Goal: Find specific page/section: Find specific page/section

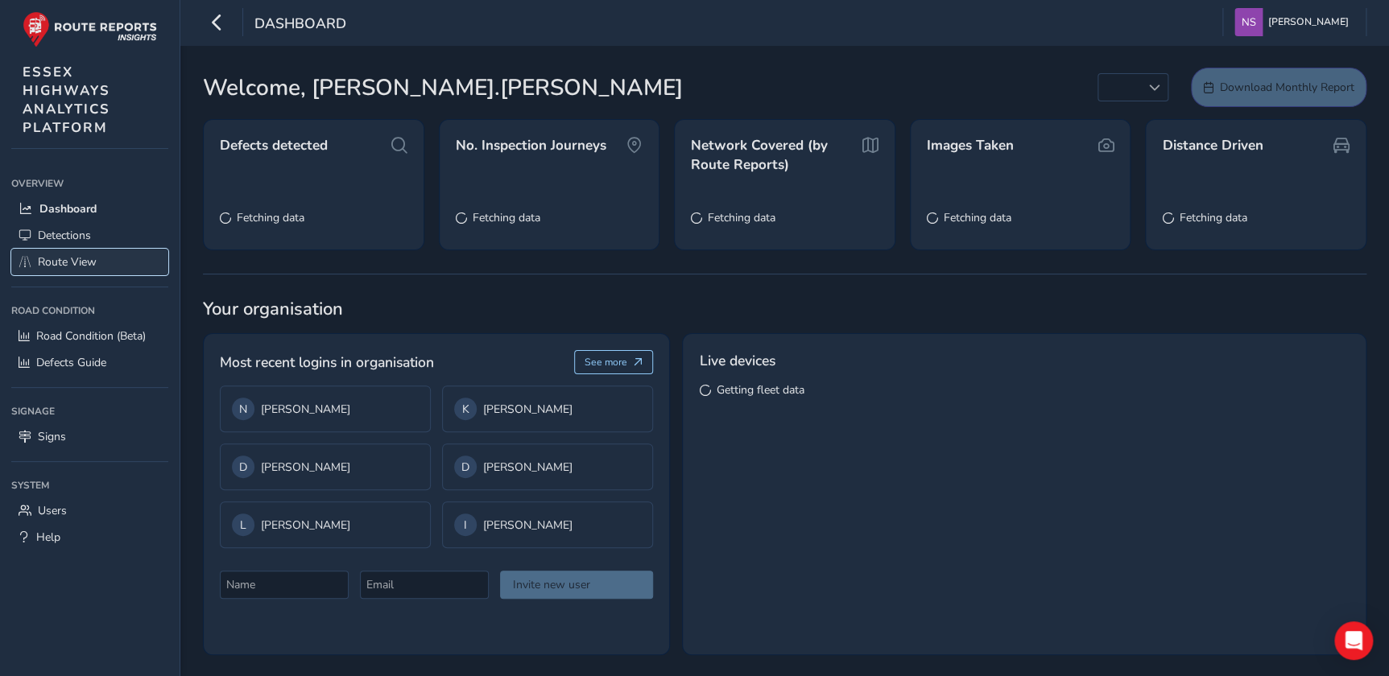
click at [69, 266] on span "Route View" at bounding box center [67, 261] width 59 height 15
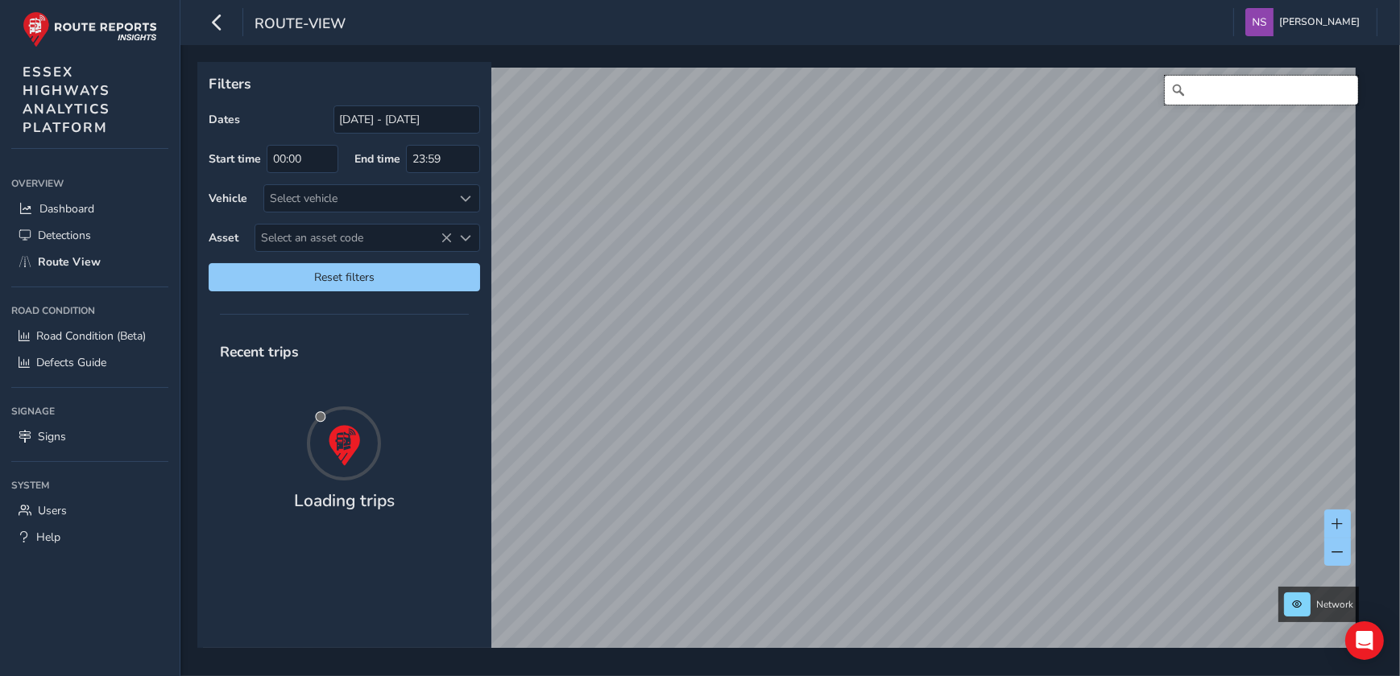
click at [1256, 91] on input "Search" at bounding box center [1261, 90] width 193 height 29
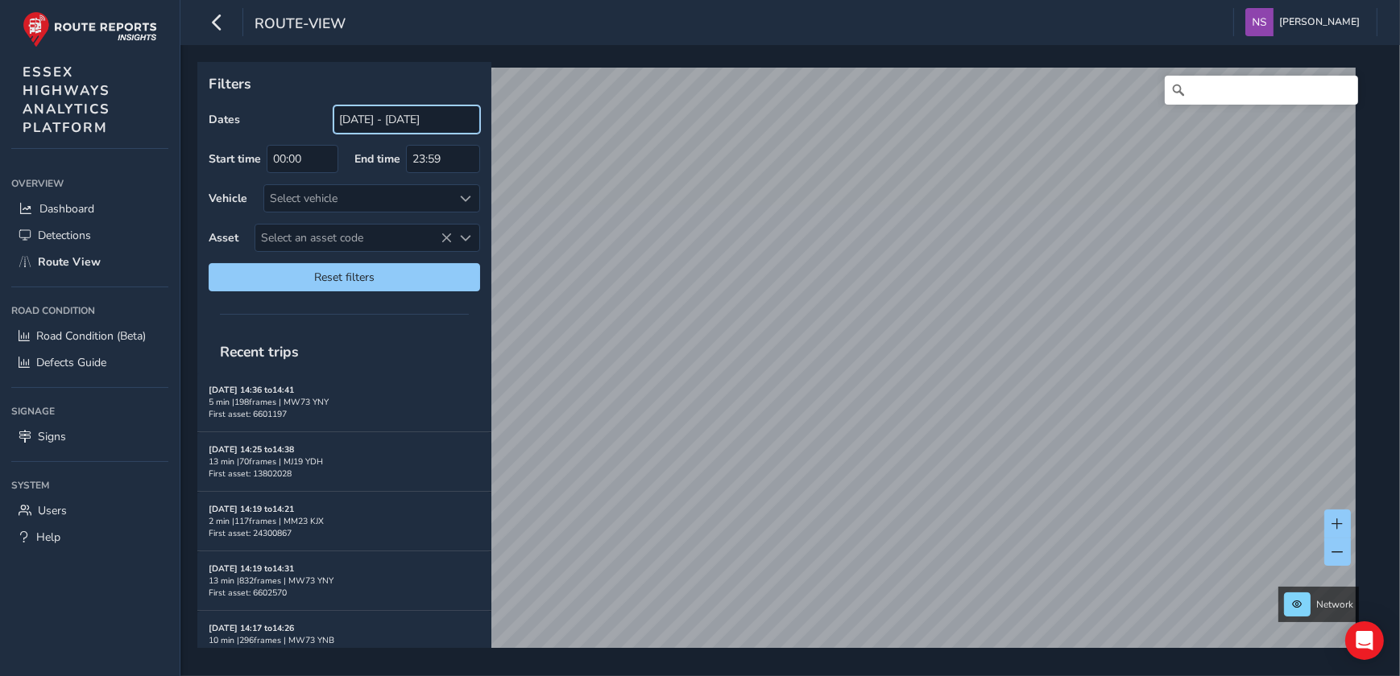
click at [398, 119] on input "[DATE] - [DATE]" at bounding box center [406, 119] width 147 height 28
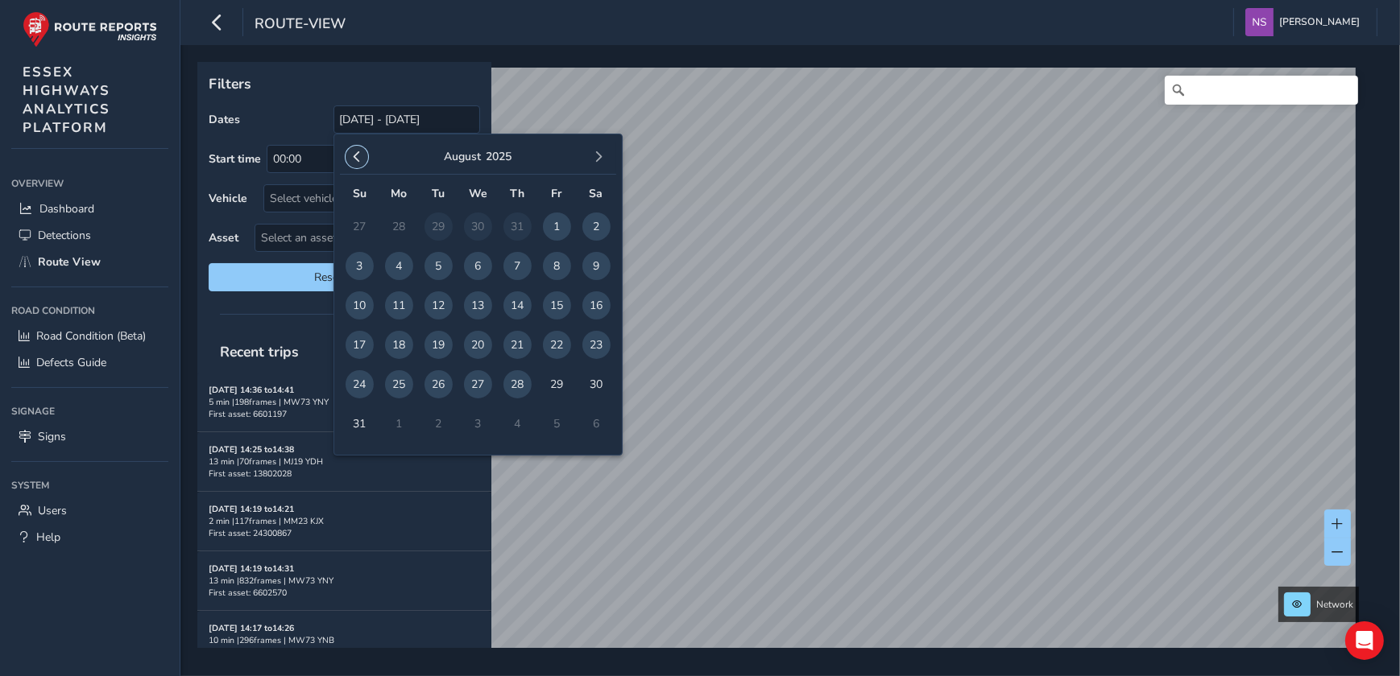
click at [358, 153] on span "button" at bounding box center [356, 156] width 11 height 11
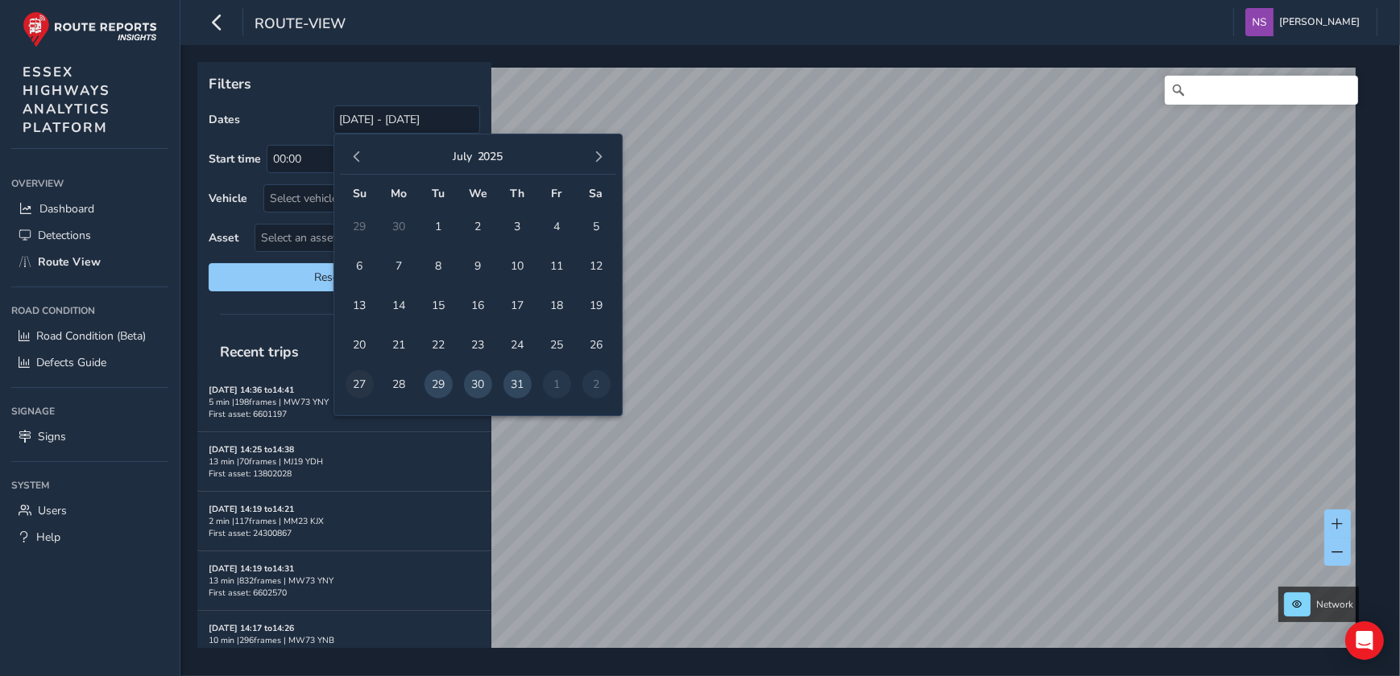
click at [356, 383] on span "27" at bounding box center [359, 384] width 28 height 28
click at [594, 385] on td "2" at bounding box center [596, 384] width 39 height 39
click at [517, 387] on span "31" at bounding box center [517, 384] width 28 height 28
type input "[DATE] - [DATE]"
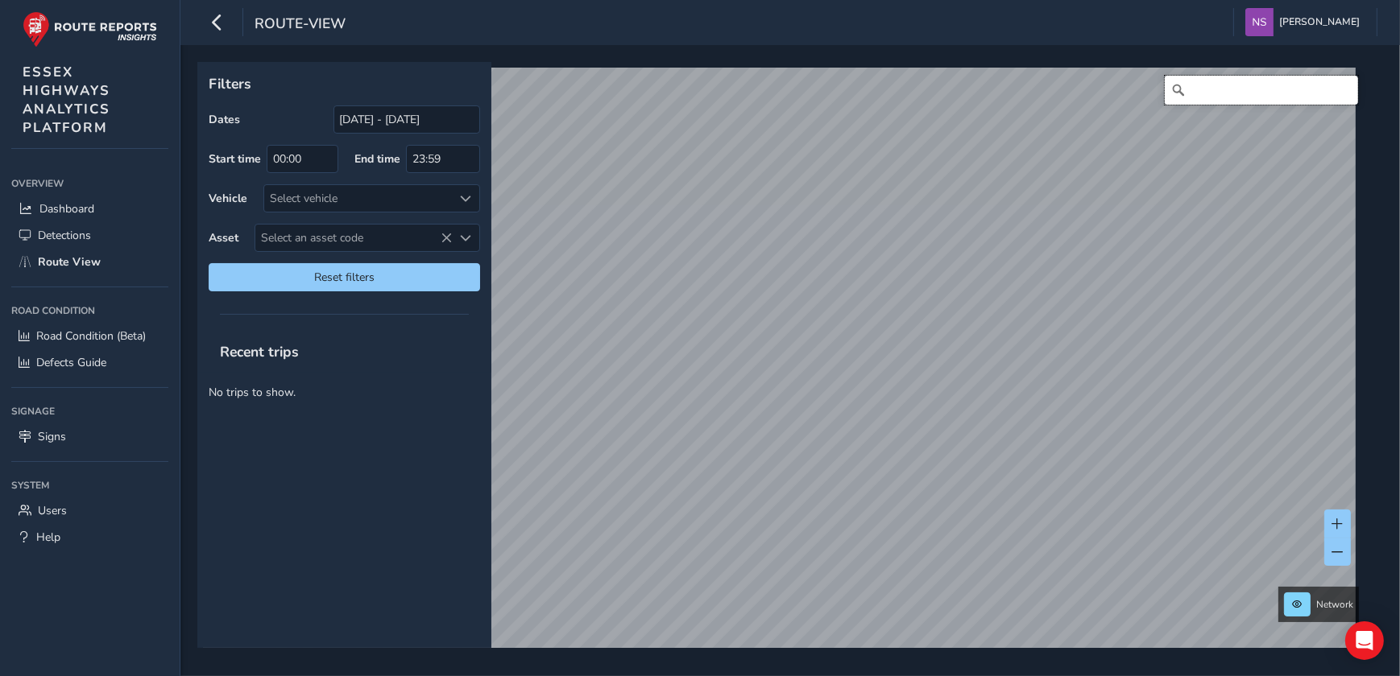
click at [1243, 89] on input "Search" at bounding box center [1261, 90] width 193 height 29
click at [1309, 83] on input "[PERSON_NAME][GEOGRAPHIC_DATA]" at bounding box center [1261, 90] width 193 height 29
type input "[PERSON_NAME][GEOGRAPHIC_DATA], clac"
drag, startPoint x: 1330, startPoint y: 90, endPoint x: 1318, endPoint y: 93, distance: 11.5
click at [1338, 90] on icon "Clear" at bounding box center [1344, 90] width 13 height 13
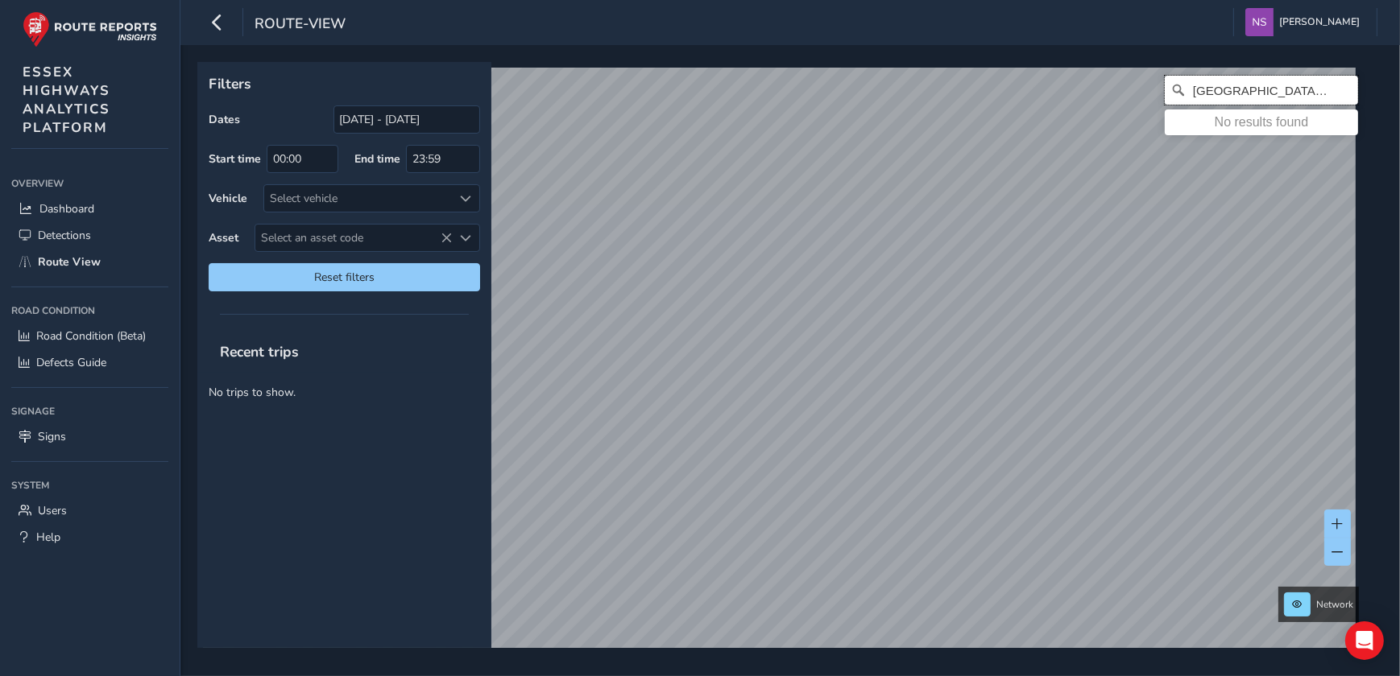
type input "[GEOGRAPHIC_DATA], clac"
drag, startPoint x: 1333, startPoint y: 89, endPoint x: 1272, endPoint y: 89, distance: 61.2
click at [1340, 89] on icon "Clear" at bounding box center [1345, 90] width 10 height 10
click at [693, 92] on div "[GEOGRAPHIC_DATA], tend No results found" at bounding box center [784, 367] width 1163 height 599
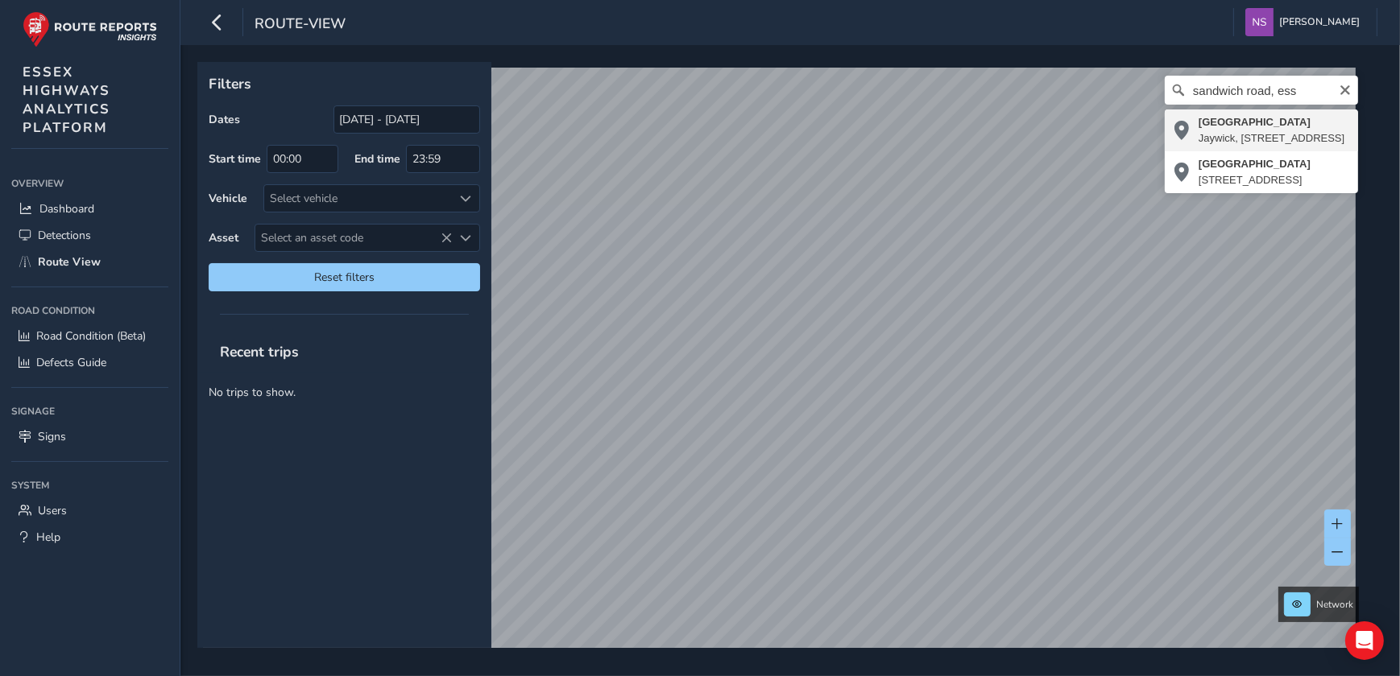
type input "[STREET_ADDRESS]"
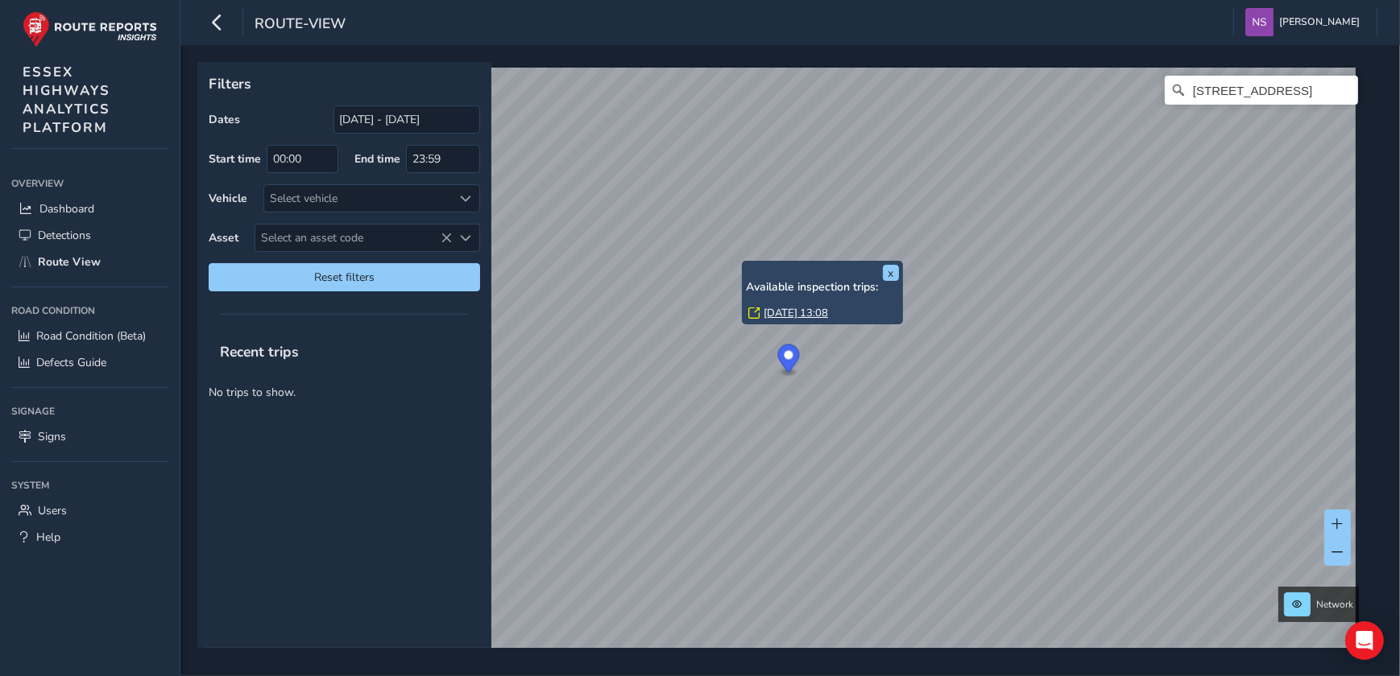
click at [743, 264] on div "x Available inspection trips: [DATE] 13:08" at bounding box center [822, 293] width 161 height 64
click at [782, 313] on link "[DATE] 13:08" at bounding box center [795, 313] width 64 height 14
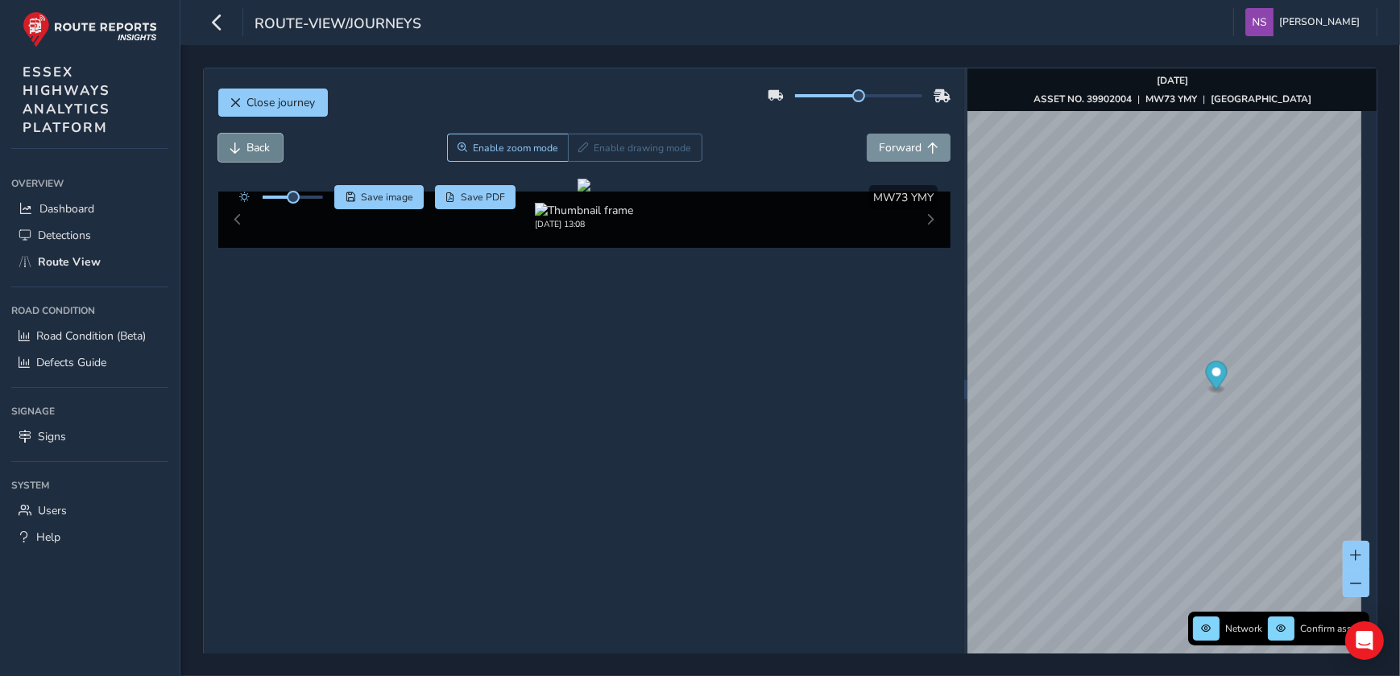
click at [234, 147] on span "Back" at bounding box center [235, 148] width 11 height 11
click at [235, 147] on span "Back" at bounding box center [235, 148] width 11 height 11
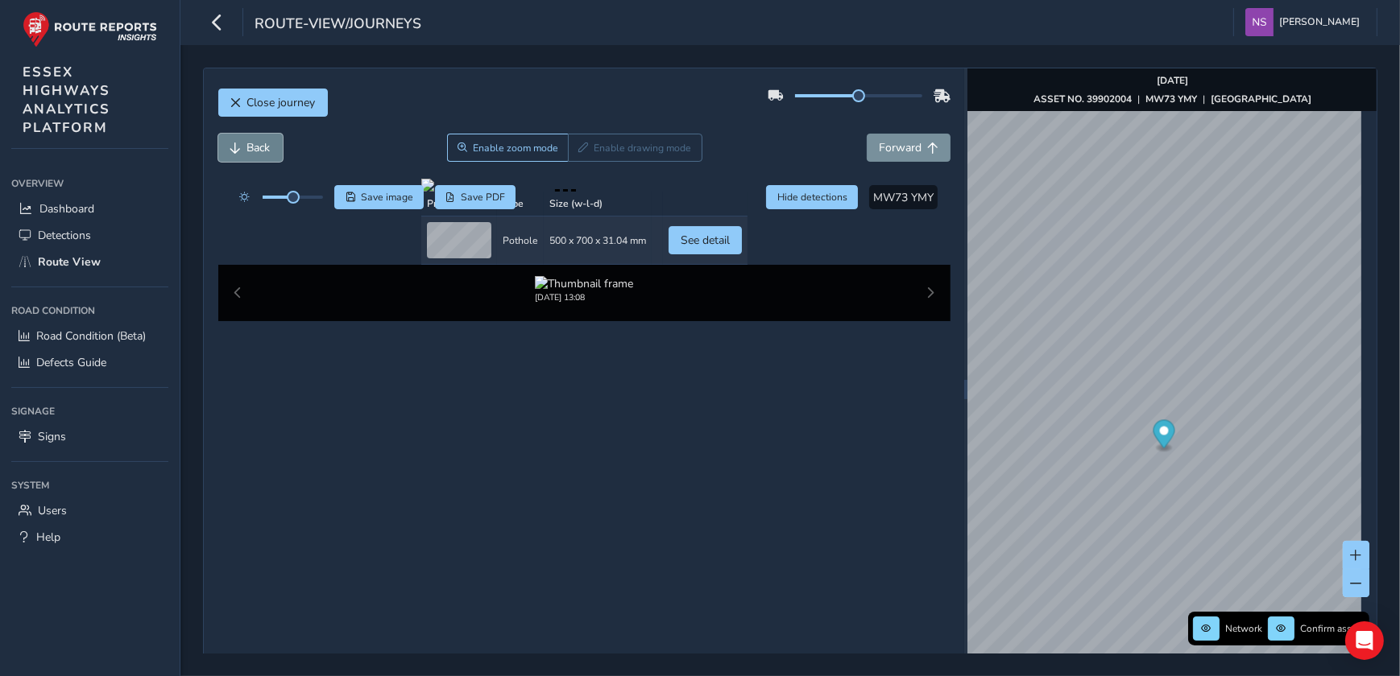
click at [235, 147] on span "Back" at bounding box center [235, 148] width 11 height 11
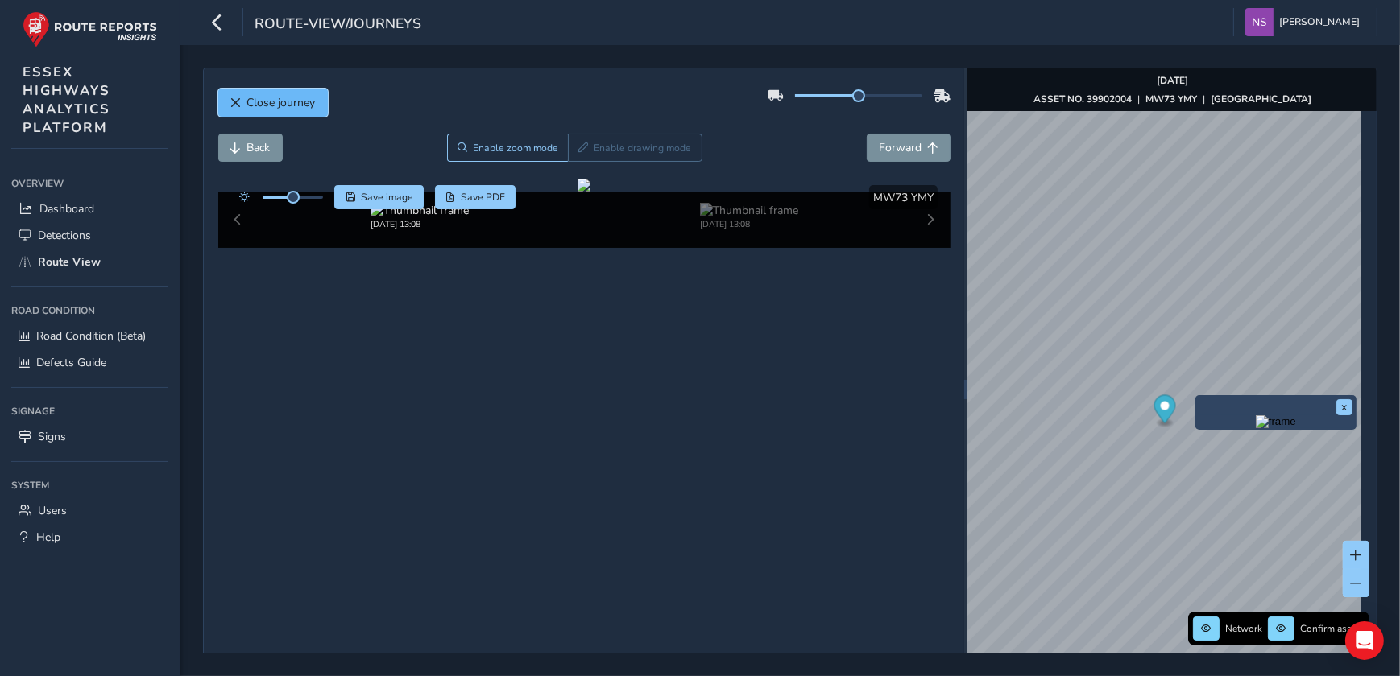
click at [284, 111] on button "Close journey" at bounding box center [273, 103] width 110 height 28
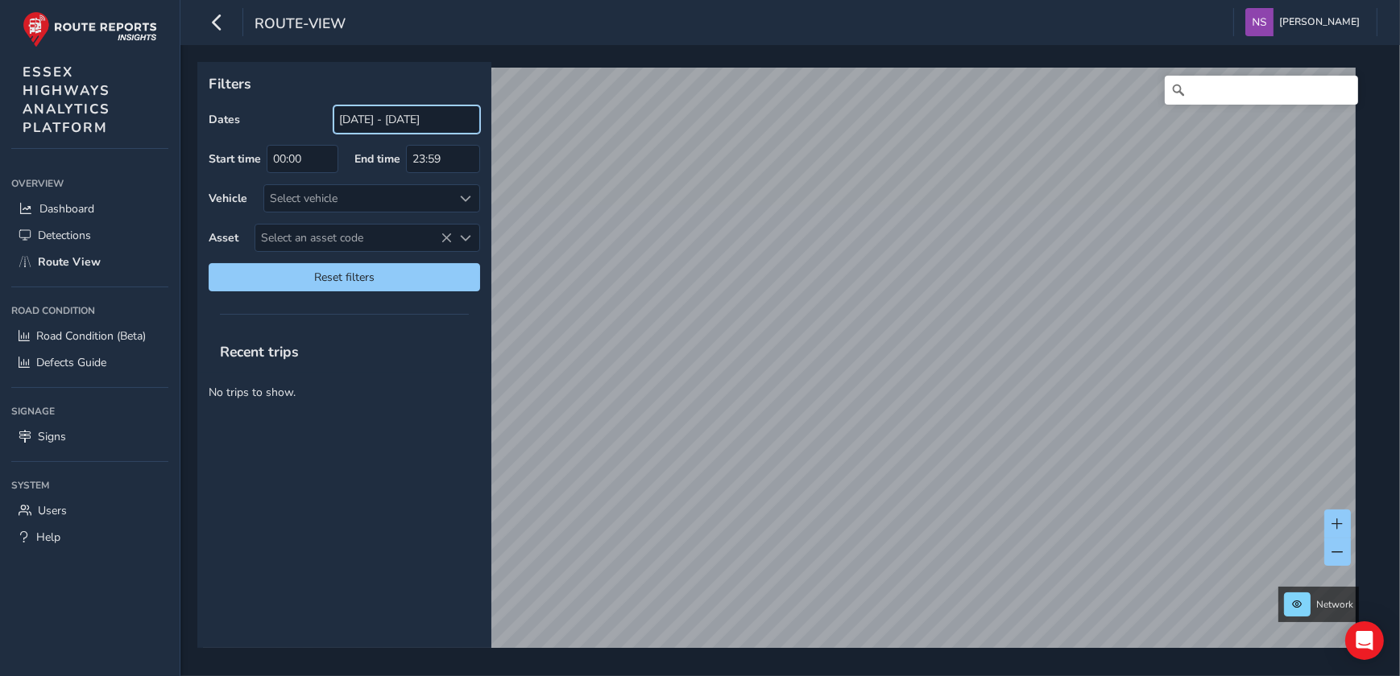
click at [410, 125] on input "[DATE] - [DATE]" at bounding box center [406, 119] width 147 height 28
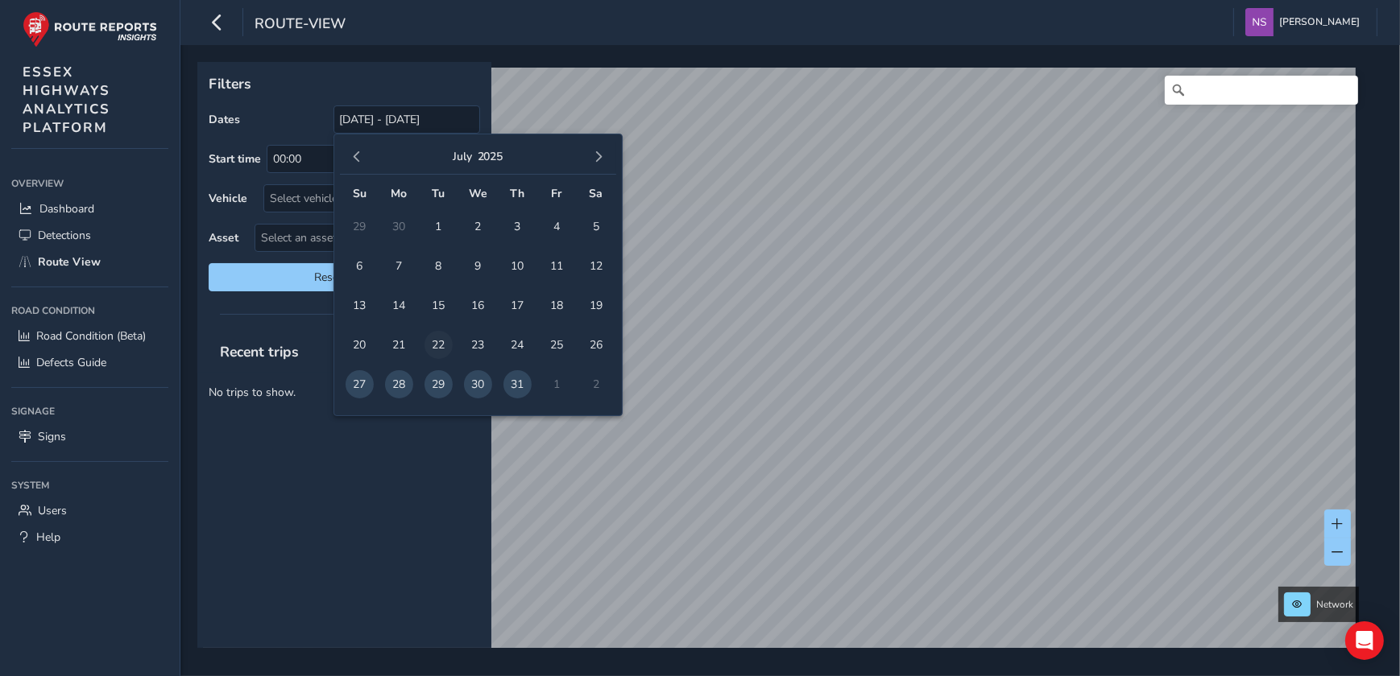
click at [427, 341] on span "22" at bounding box center [438, 345] width 28 height 28
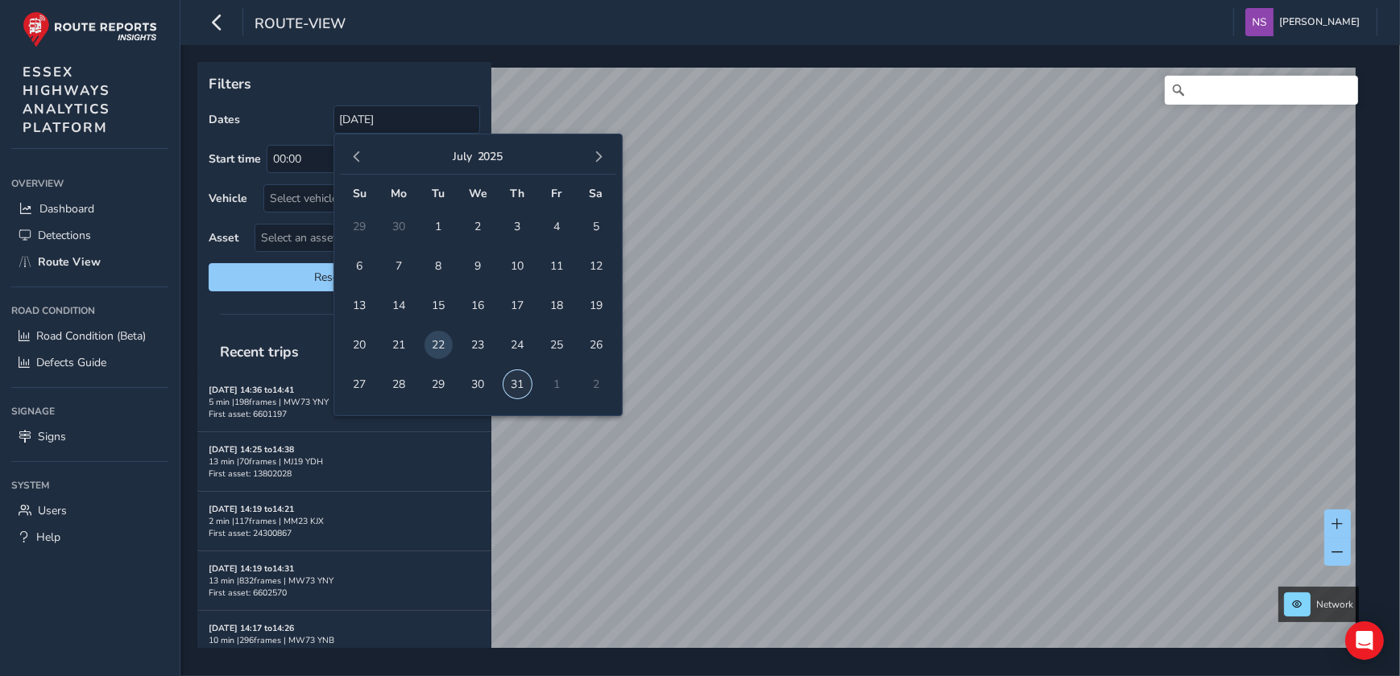
click at [515, 384] on span "31" at bounding box center [517, 384] width 28 height 28
type input "[DATE] - [DATE]"
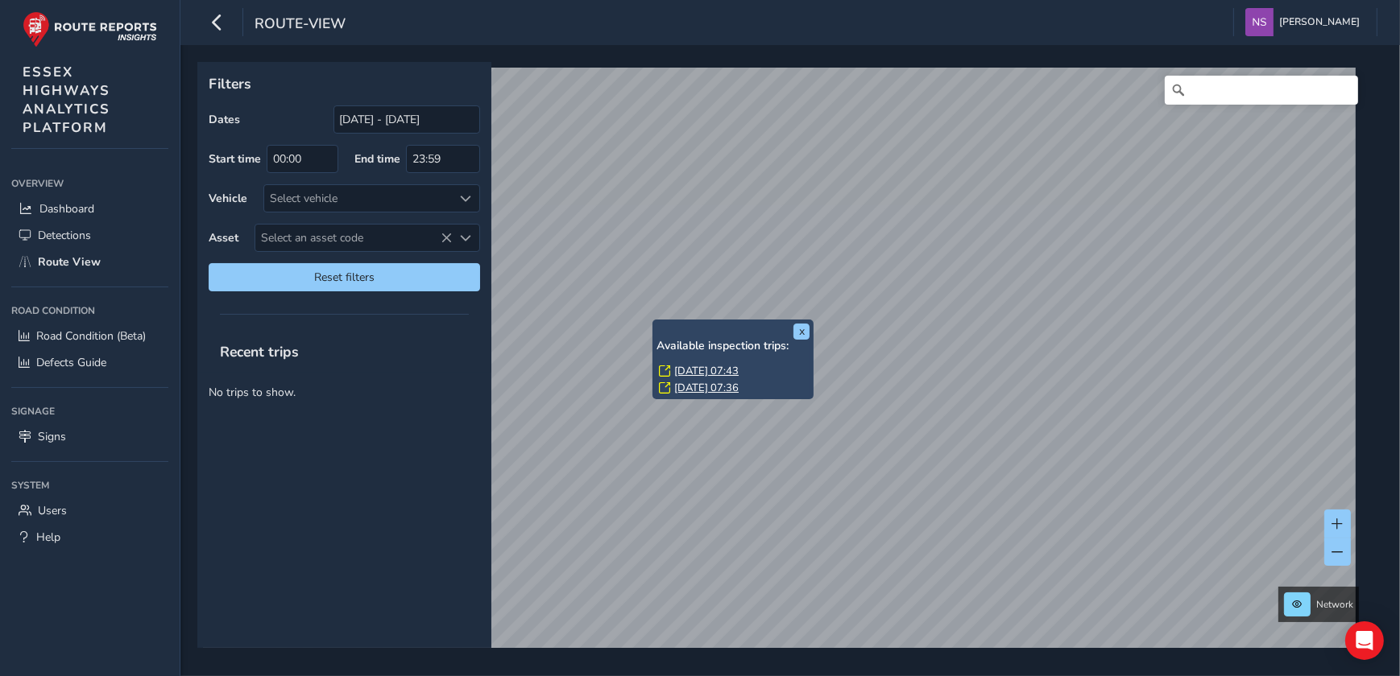
click at [702, 369] on link "[DATE] 07:43" at bounding box center [706, 371] width 64 height 14
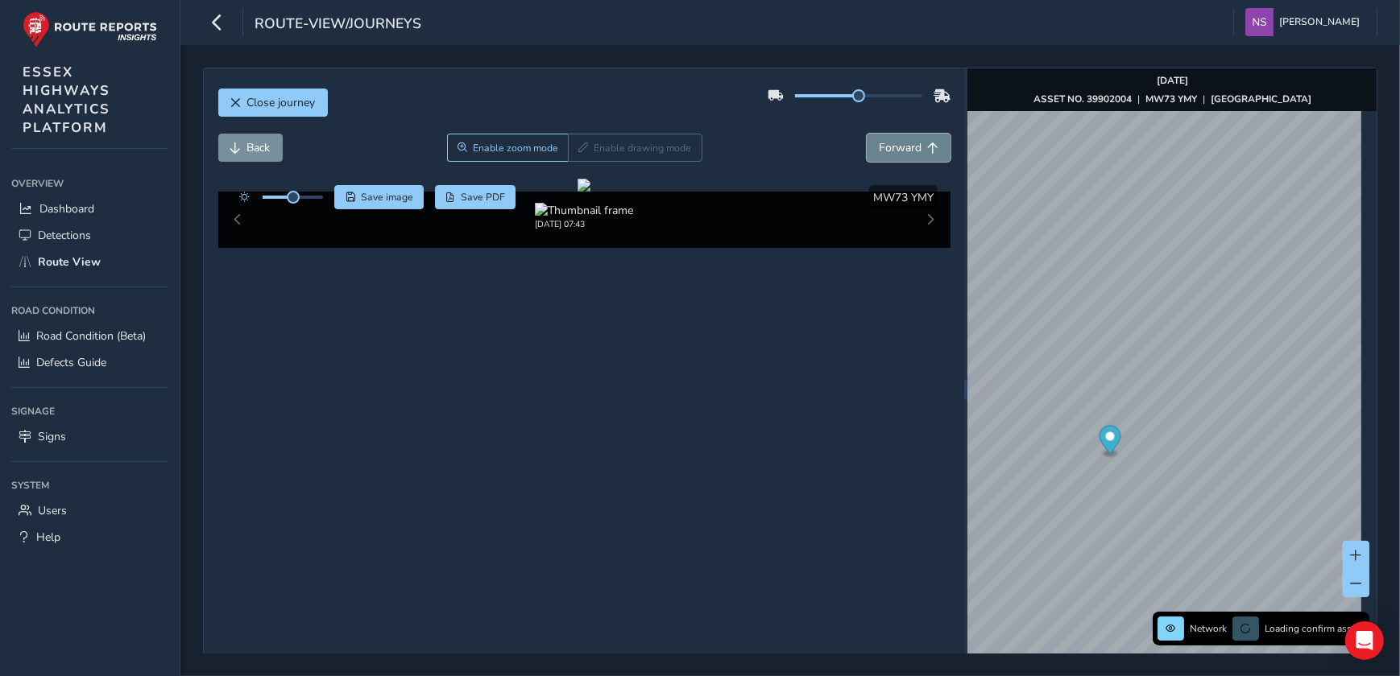
click at [887, 146] on span "Forward" at bounding box center [900, 147] width 43 height 15
click at [251, 148] on span "Back" at bounding box center [258, 147] width 23 height 15
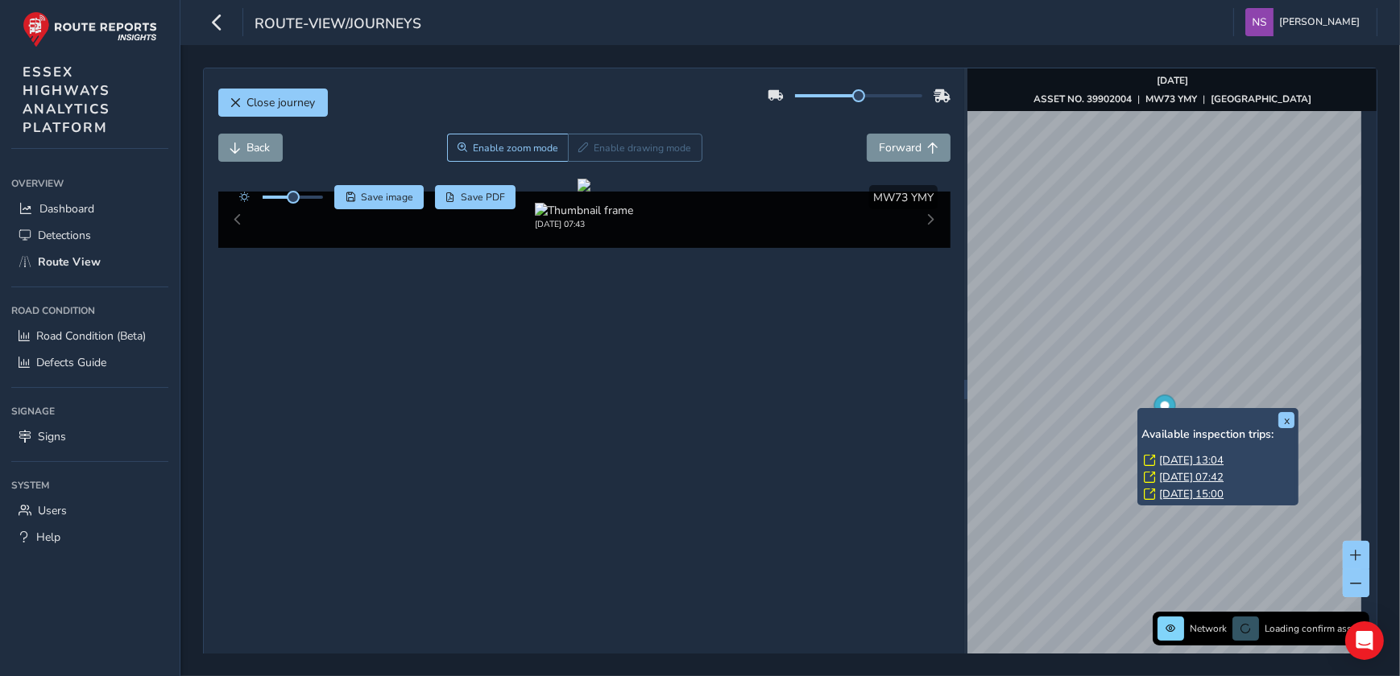
click at [1137, 410] on div "x Available inspection trips: [DATE] 13:04 [DATE] 07:42 [DATE] 15:00" at bounding box center [1217, 456] width 161 height 97
click at [1181, 475] on link "[DATE] 07:42" at bounding box center [1191, 477] width 64 height 14
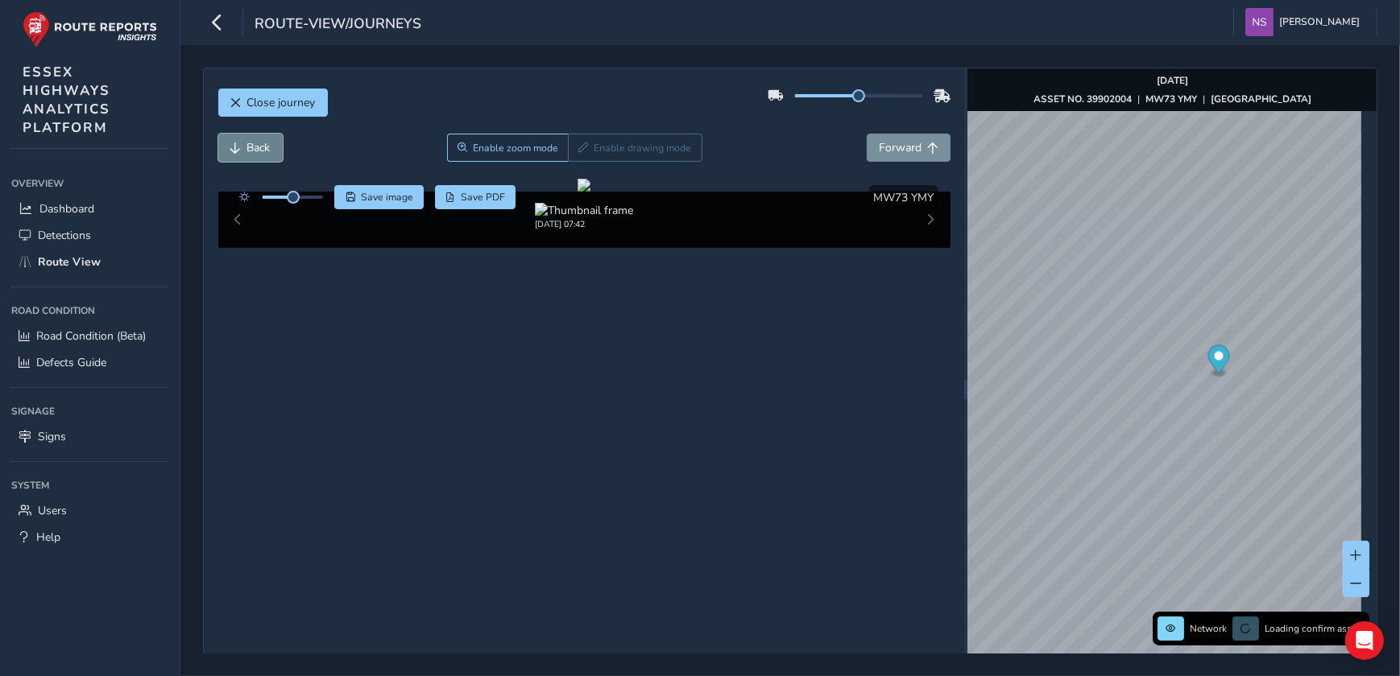
click at [254, 142] on span "Back" at bounding box center [258, 147] width 23 height 15
click at [254, 147] on span "Back" at bounding box center [258, 147] width 23 height 15
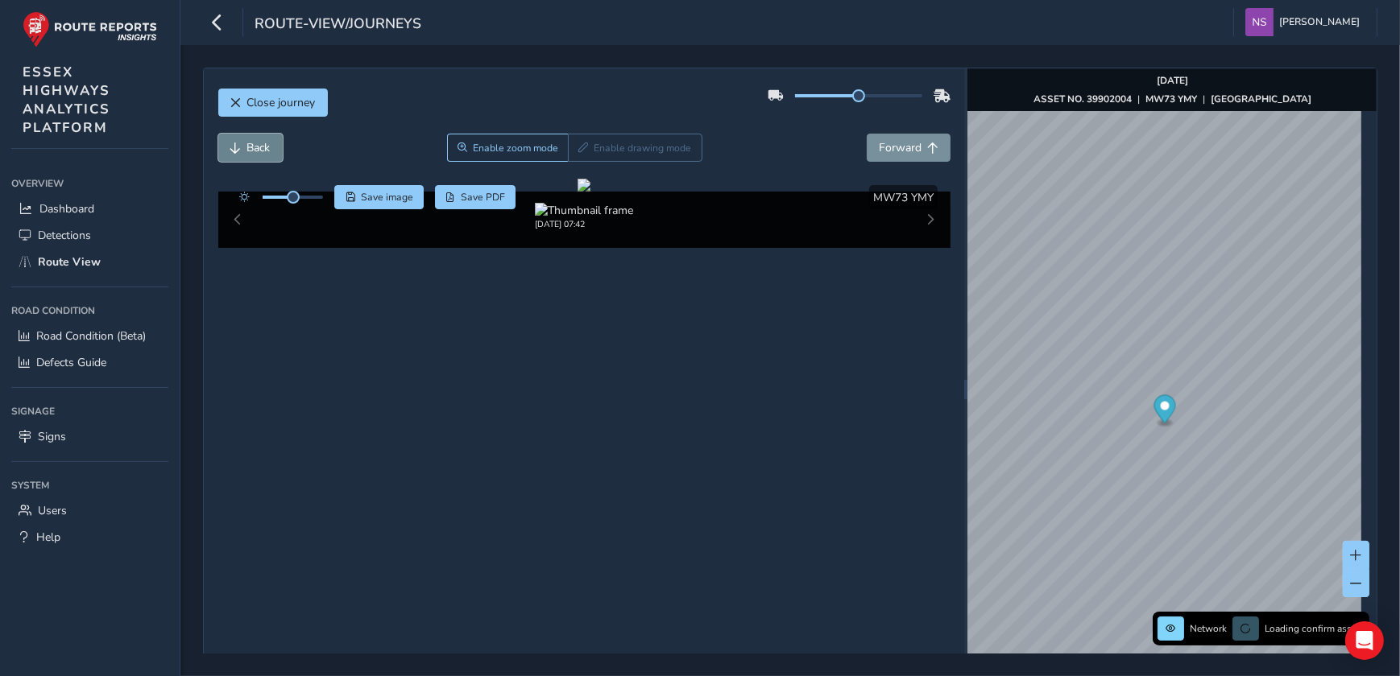
click at [254, 147] on span "Back" at bounding box center [258, 147] width 23 height 15
click at [910, 147] on span "Forward" at bounding box center [900, 147] width 43 height 15
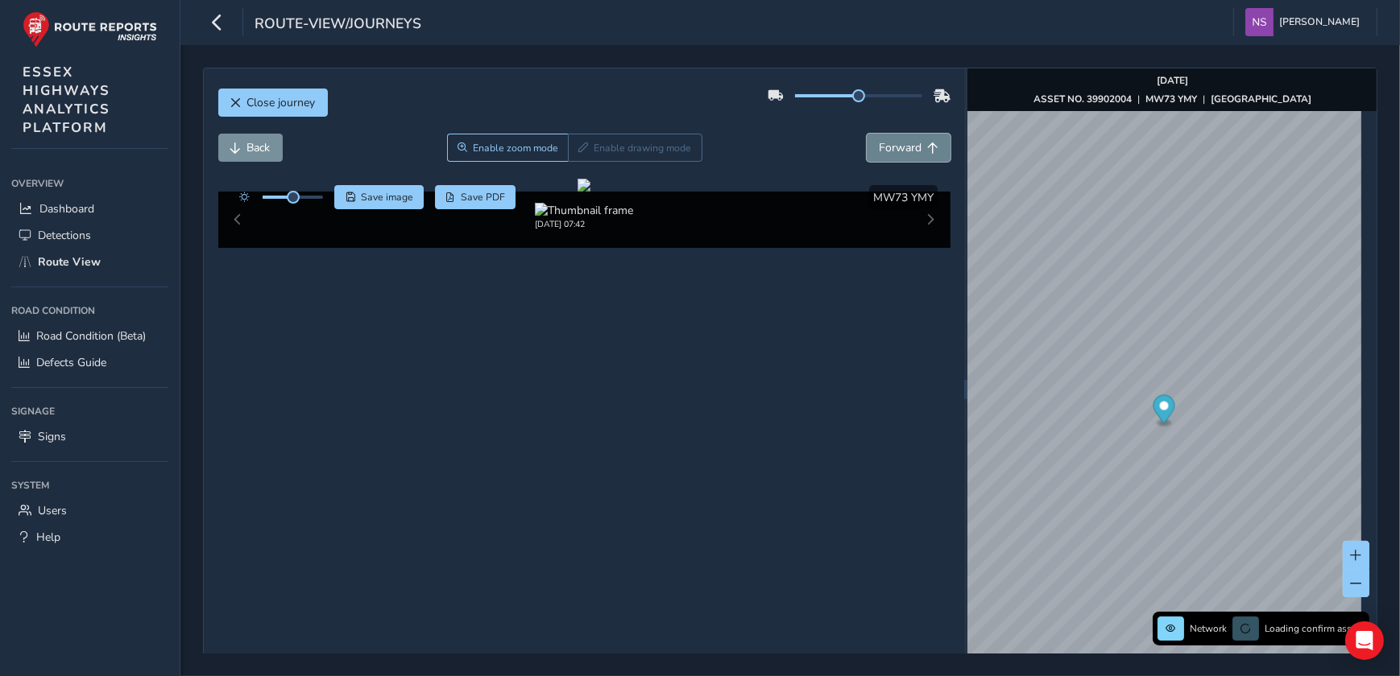
click at [910, 147] on span "Forward" at bounding box center [900, 147] width 43 height 15
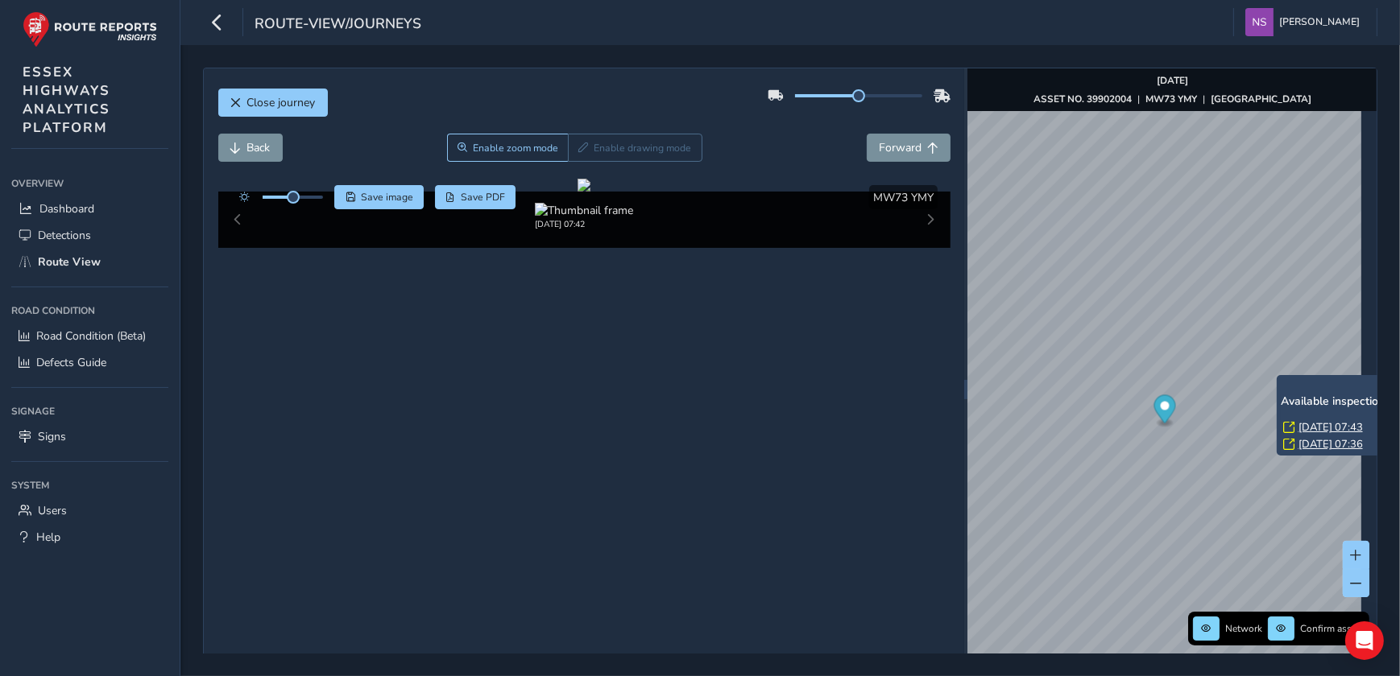
click at [1312, 428] on link "[DATE] 07:43" at bounding box center [1330, 427] width 64 height 14
click at [897, 149] on span "Forward" at bounding box center [900, 147] width 43 height 15
click at [1277, 375] on div "x Available inspection trips: [DATE] 07:43 [DATE] 07:36" at bounding box center [1356, 415] width 161 height 81
click at [1313, 424] on link "[DATE] 07:43" at bounding box center [1330, 427] width 64 height 14
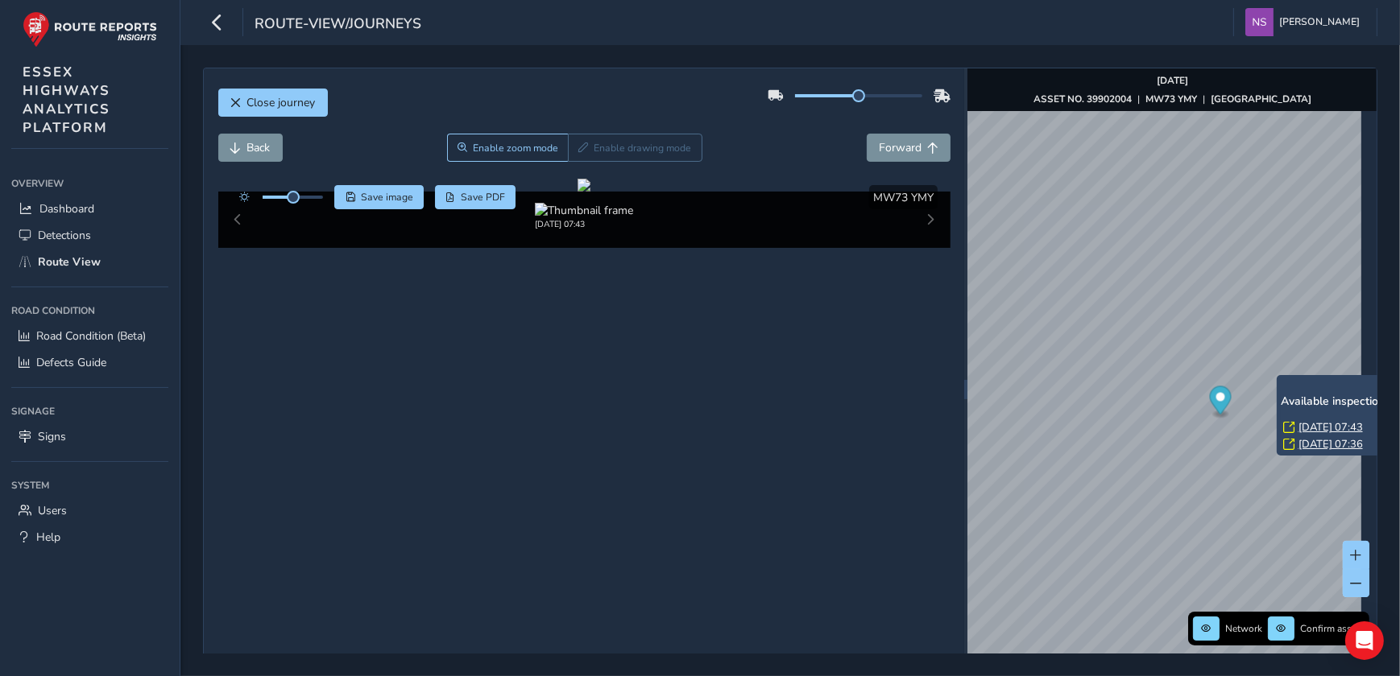
click at [1313, 424] on link "[DATE] 07:43" at bounding box center [1330, 427] width 64 height 14
